Goal: Transaction & Acquisition: Download file/media

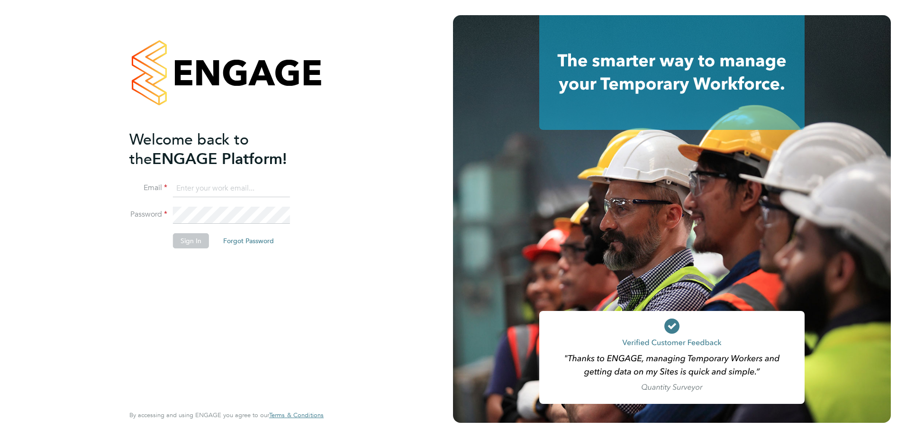
type input "tameem.bachour@vistry.co.uk"
click at [189, 237] on button "Sign In" at bounding box center [191, 240] width 36 height 15
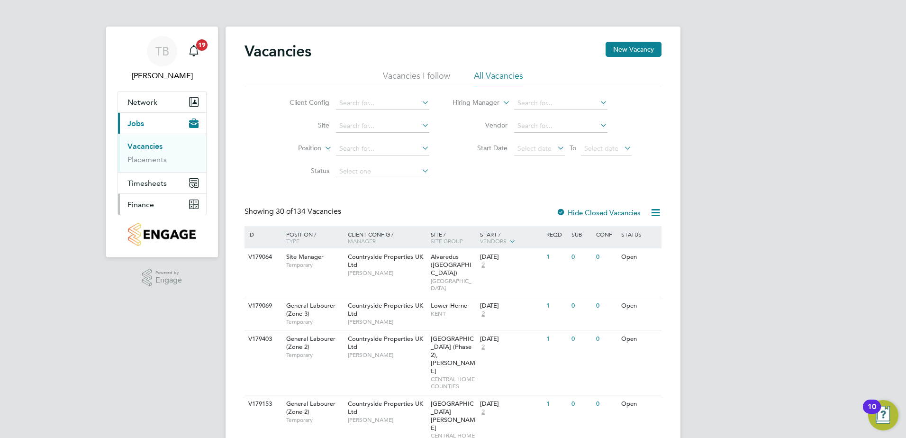
click at [167, 197] on button "Finance" at bounding box center [162, 204] width 88 height 21
click at [153, 196] on li "Invoices & Credit Notes" at bounding box center [162, 193] width 71 height 19
click at [137, 189] on link "Invoices & Credit Notes" at bounding box center [156, 193] width 59 height 18
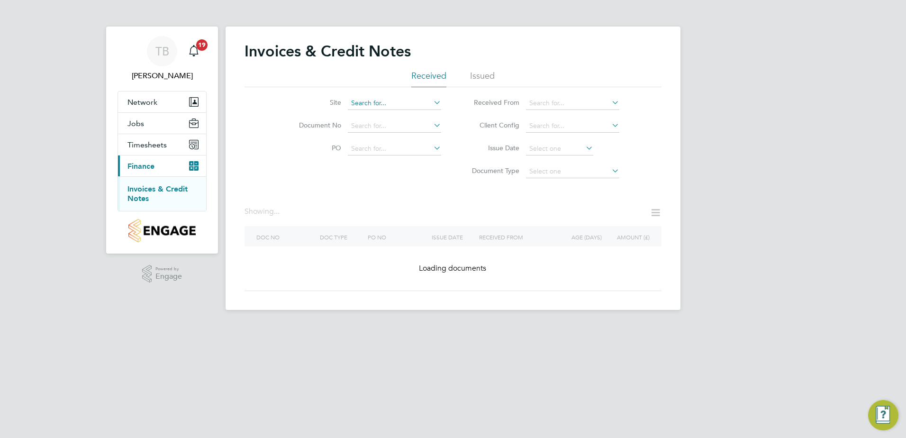
click at [394, 101] on input at bounding box center [394, 103] width 93 height 13
click at [414, 114] on li "Maid enhead [GEOGRAPHIC_DATA]" at bounding box center [459, 116] width 224 height 13
type input "[GEOGRAPHIC_DATA]"
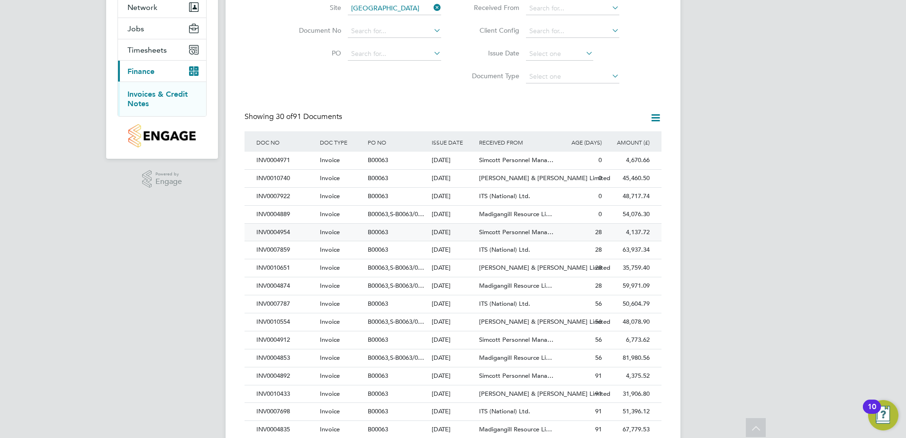
click at [579, 231] on div "28" at bounding box center [580, 233] width 48 height 18
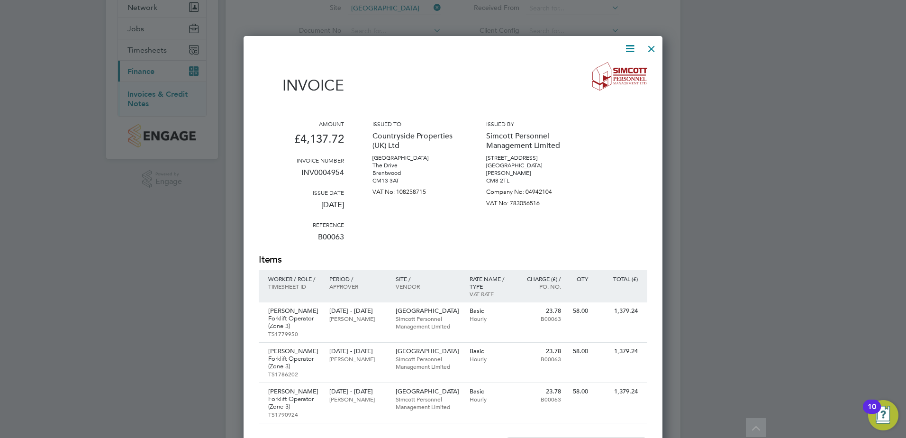
click at [632, 47] on icon at bounding box center [630, 49] width 12 height 12
click at [615, 65] on li "Download Invoice" at bounding box center [601, 70] width 65 height 13
click at [647, 53] on div at bounding box center [651, 46] width 17 height 17
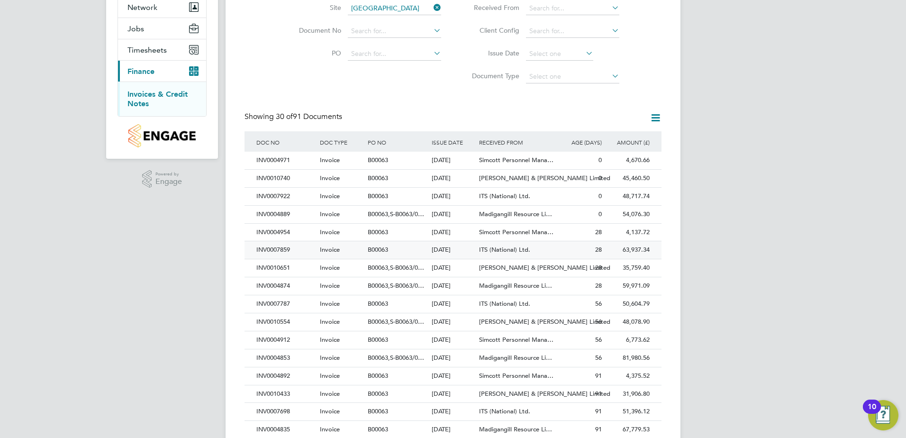
click at [529, 244] on div "ITS (National) Ltd." at bounding box center [517, 250] width 80 height 18
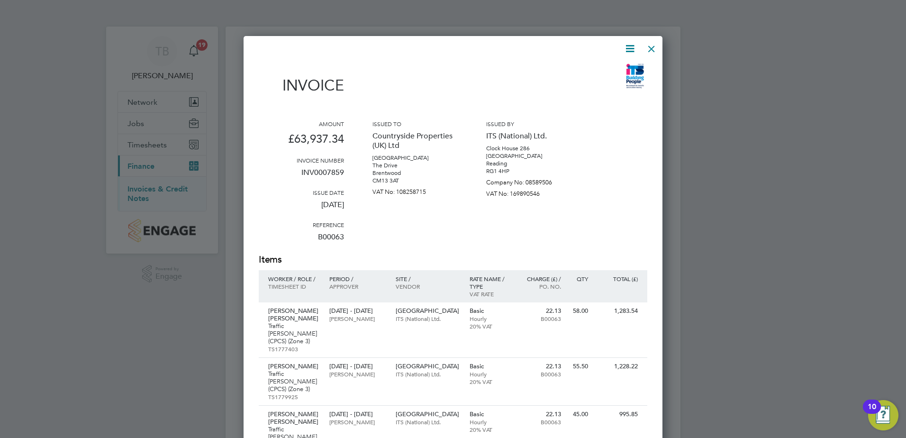
click at [627, 47] on icon at bounding box center [630, 49] width 12 height 12
click at [625, 71] on li "Download Invoice" at bounding box center [601, 70] width 65 height 13
click at [626, 49] on icon at bounding box center [630, 49] width 12 height 12
click at [612, 70] on li "Download Invoice" at bounding box center [601, 70] width 65 height 13
click at [628, 54] on icon at bounding box center [630, 49] width 12 height 12
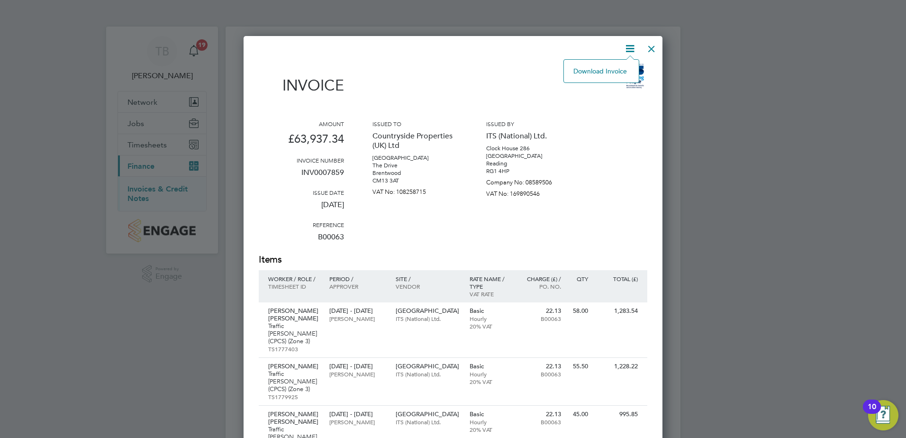
click at [604, 74] on li "Download Invoice" at bounding box center [601, 70] width 65 height 13
click at [651, 49] on div at bounding box center [651, 46] width 17 height 17
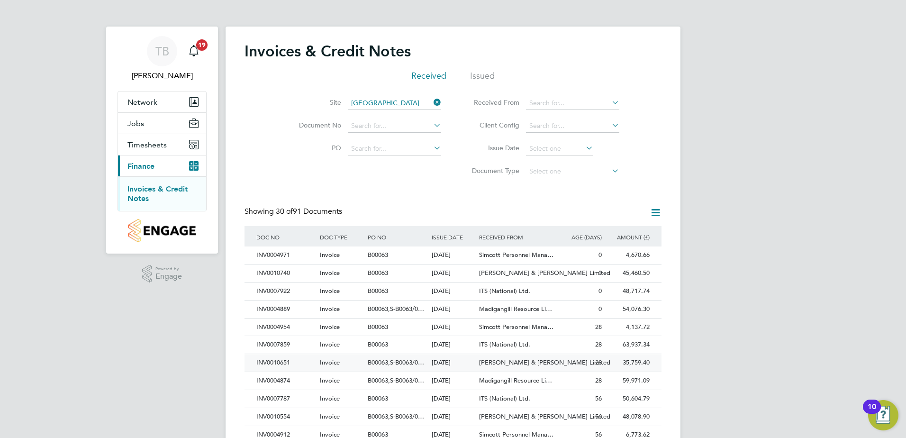
click at [566, 360] on div "28" at bounding box center [580, 363] width 48 height 18
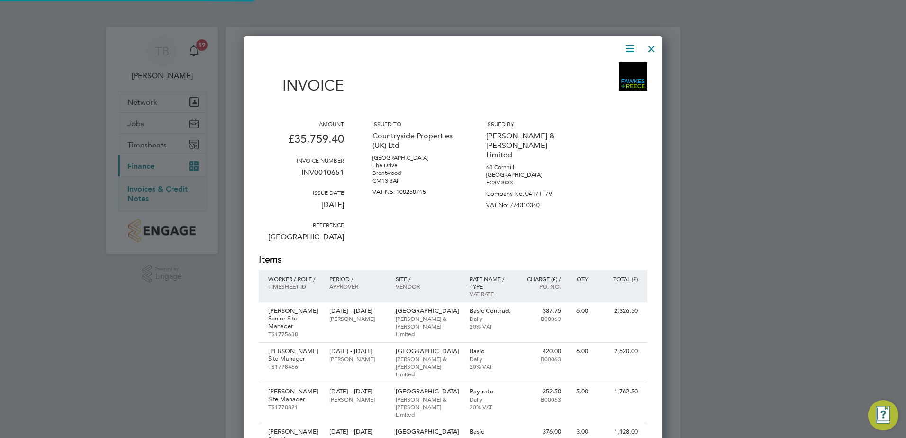
scroll to position [1027, 419]
click at [627, 51] on icon at bounding box center [630, 49] width 12 height 12
click at [618, 69] on li "Download Invoice" at bounding box center [601, 70] width 65 height 13
click at [625, 53] on icon at bounding box center [630, 49] width 12 height 12
click at [581, 75] on li "Download Invoice" at bounding box center [601, 70] width 65 height 13
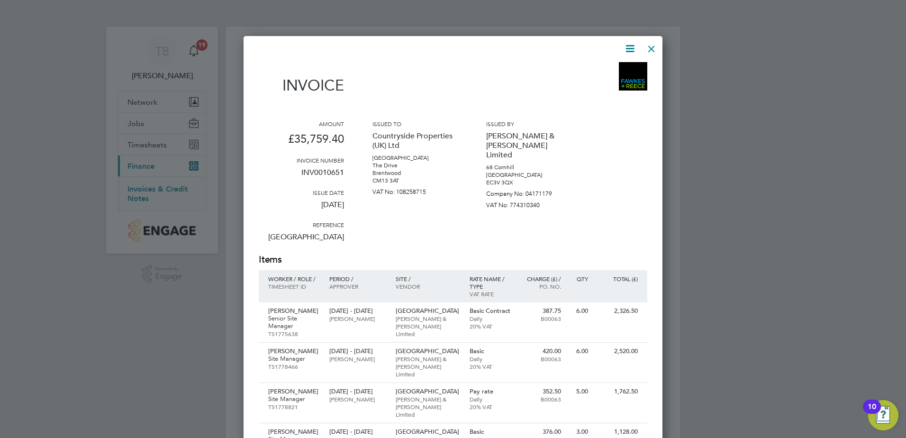
click at [658, 51] on div at bounding box center [651, 46] width 17 height 17
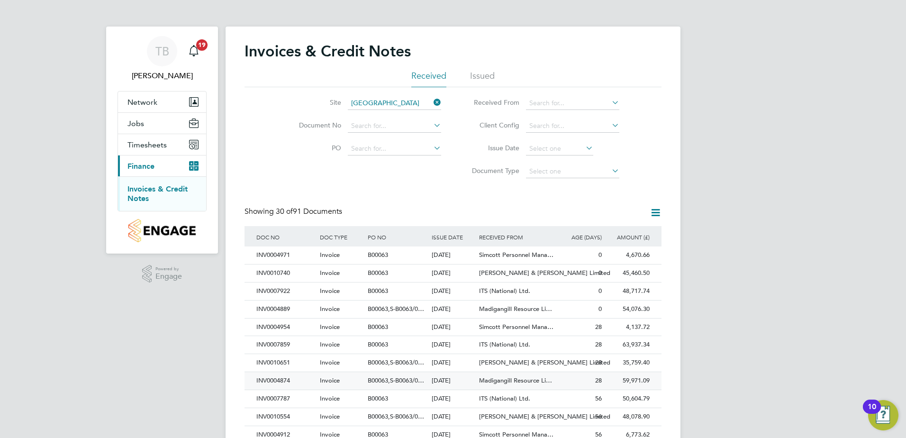
click at [568, 381] on div "28" at bounding box center [580, 381] width 48 height 18
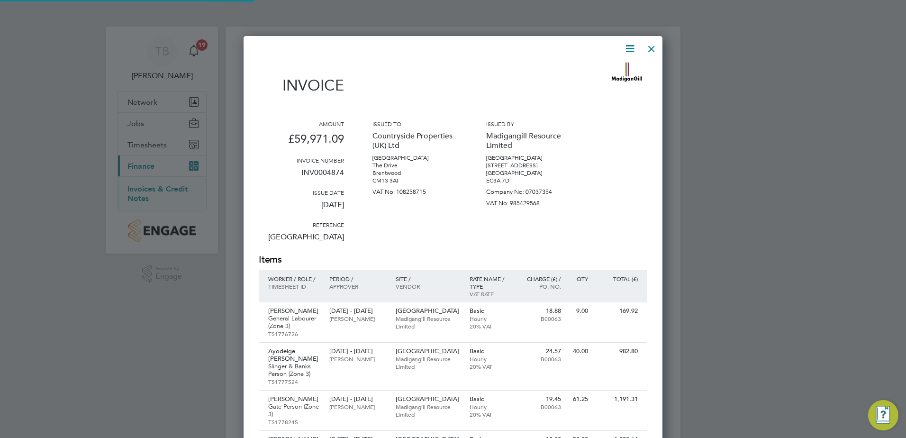
scroll to position [2186, 419]
click at [628, 43] on icon at bounding box center [630, 49] width 12 height 12
click at [610, 64] on li "Download Invoice" at bounding box center [601, 70] width 65 height 13
